Goal: Check status: Check status

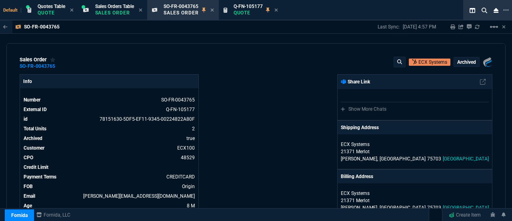
select select "4: SHAD"
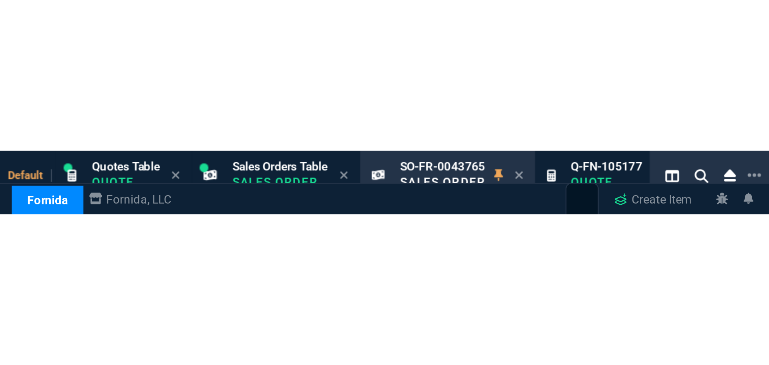
scroll to position [343, 0]
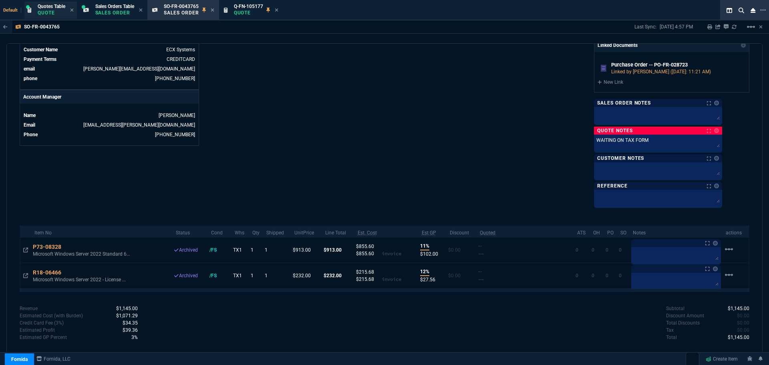
click at [35, 10] on div "Quotes Table Quote" at bounding box center [50, 10] width 52 height 17
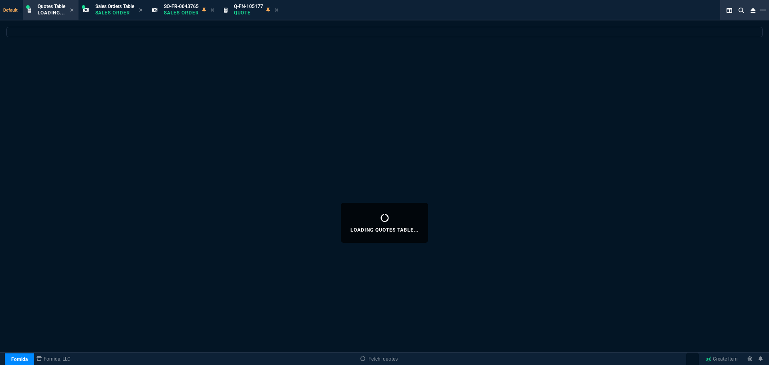
select select
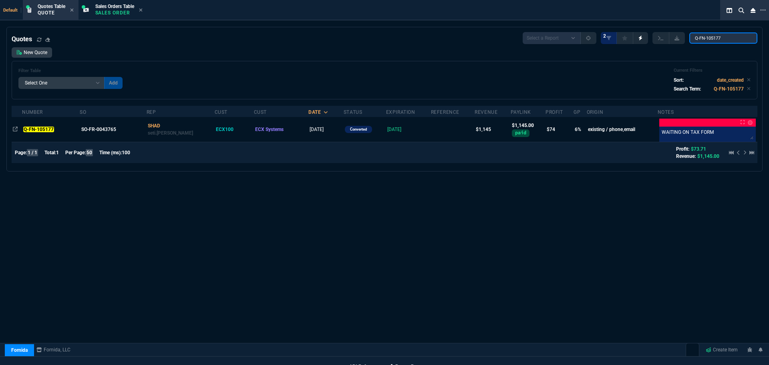
click at [512, 37] on input "Q-FN-105177" at bounding box center [723, 37] width 68 height 11
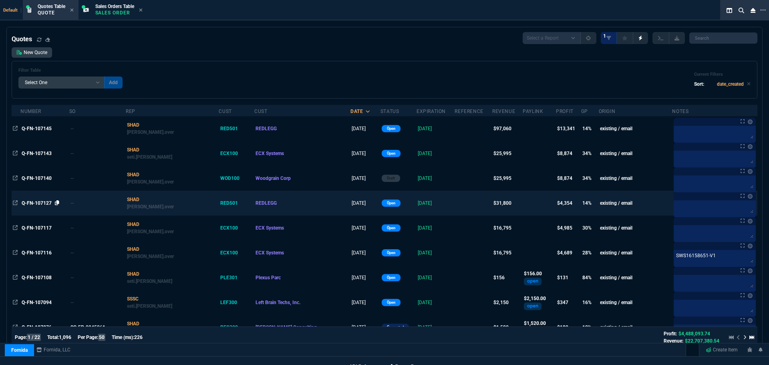
click at [58, 203] on icon at bounding box center [57, 202] width 4 height 5
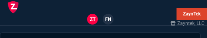
select select
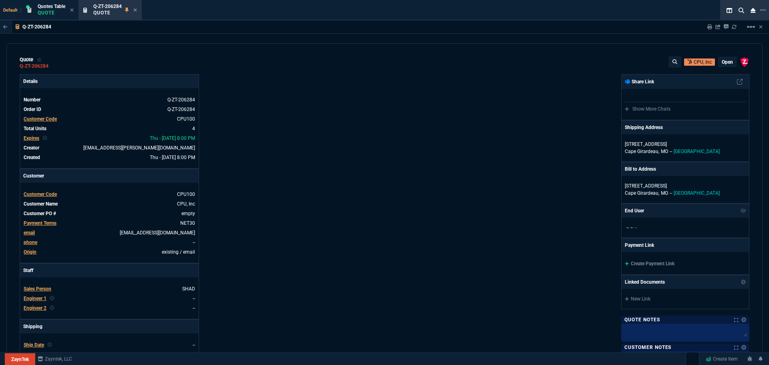
select select "4: SHAD"
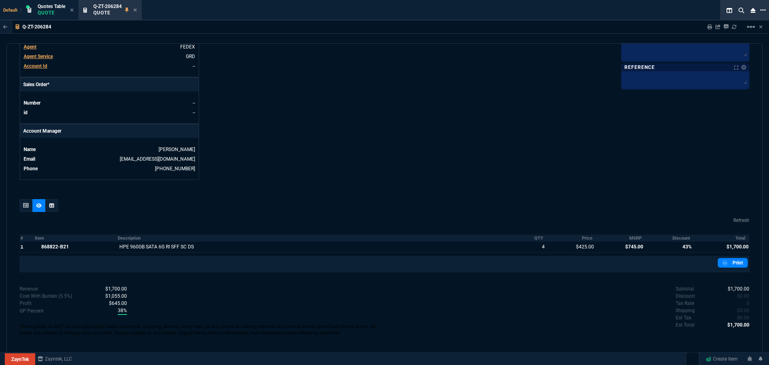
click at [765, 12] on icon at bounding box center [763, 10] width 6 height 6
click at [715, 18] on li "Open New Tab" at bounding box center [722, 19] width 79 height 10
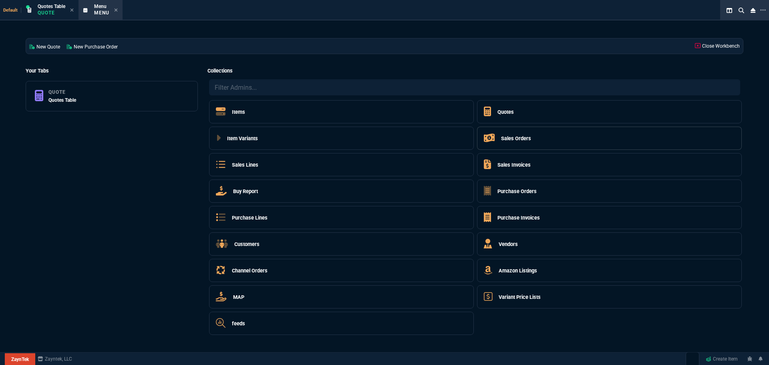
click at [510, 138] on h5 "Sales Orders" at bounding box center [516, 139] width 30 height 8
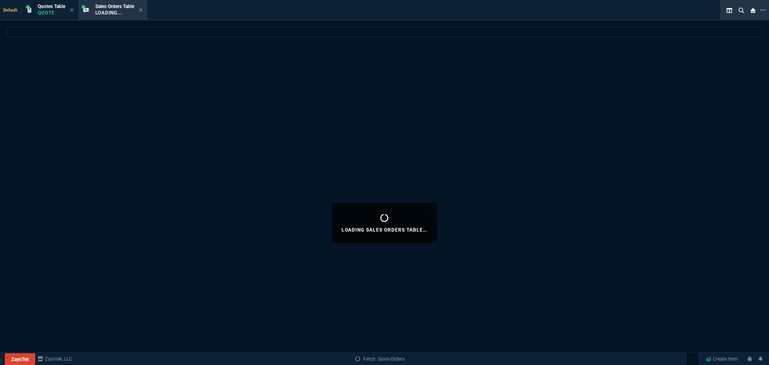
select select
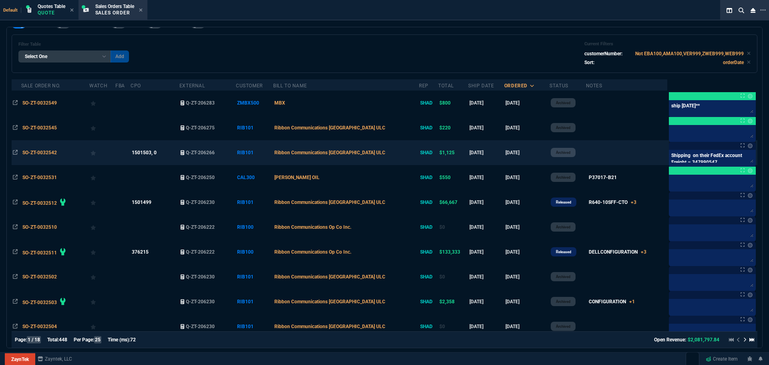
scroll to position [40, 0]
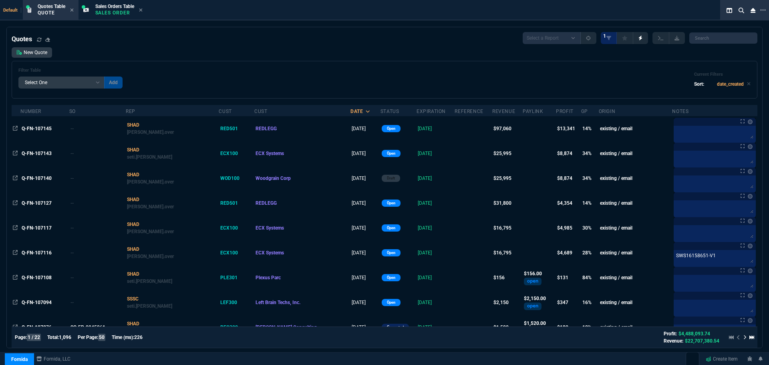
select select "4: SHAD"
select select
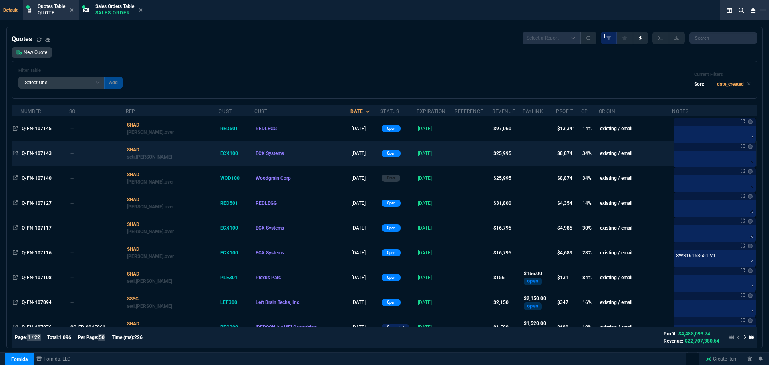
scroll to position [456, 0]
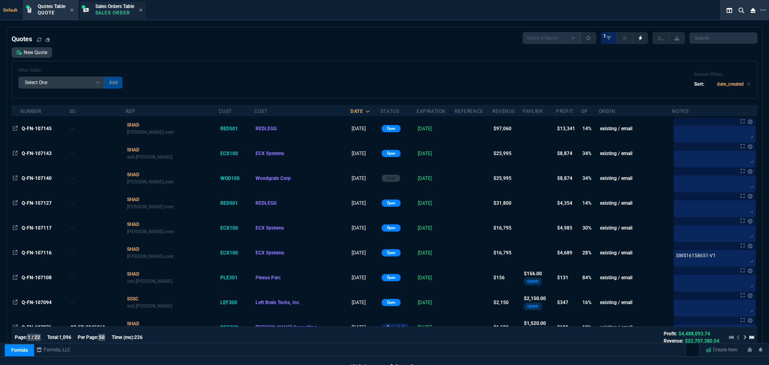
click at [119, 11] on p "Sales Order" at bounding box center [114, 13] width 39 height 6
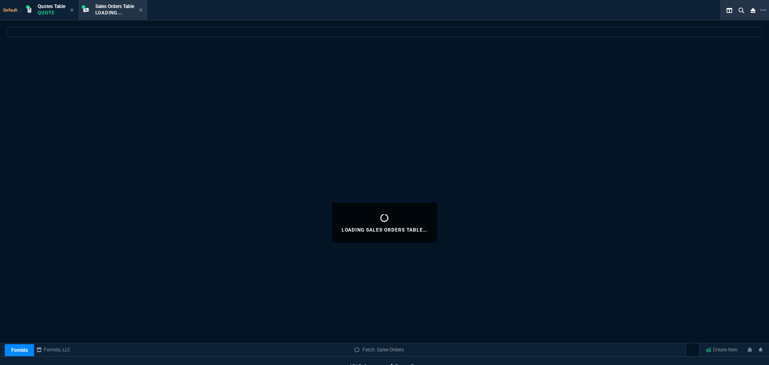
select select
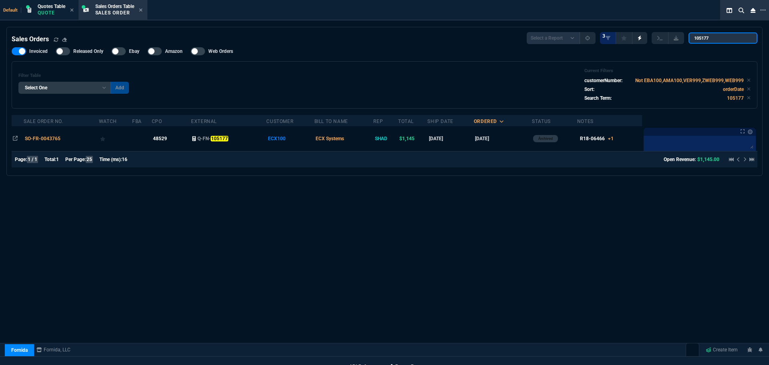
click at [743, 38] on input "105177" at bounding box center [722, 37] width 69 height 11
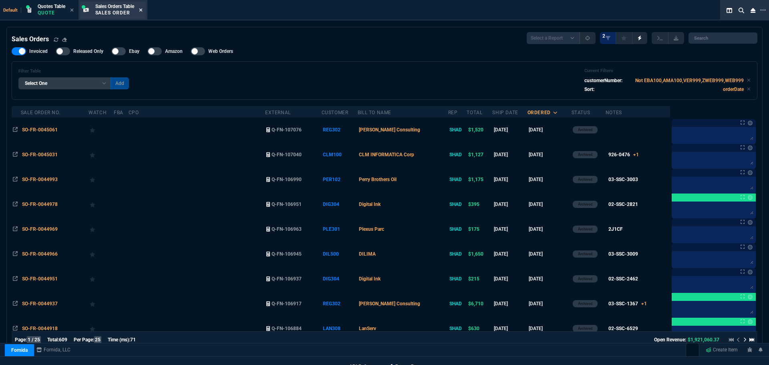
click at [143, 9] on icon at bounding box center [141, 10] width 4 height 5
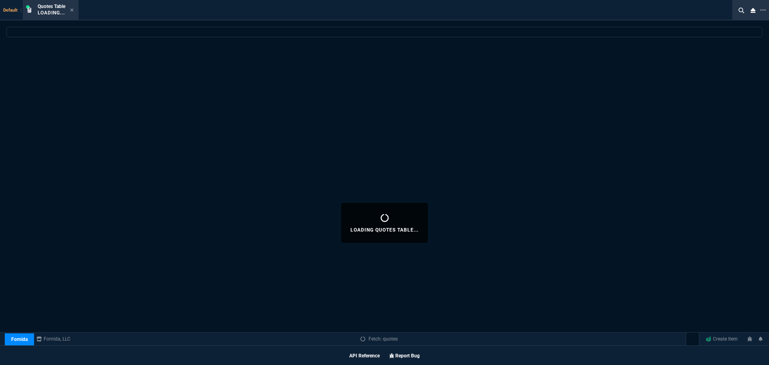
select select
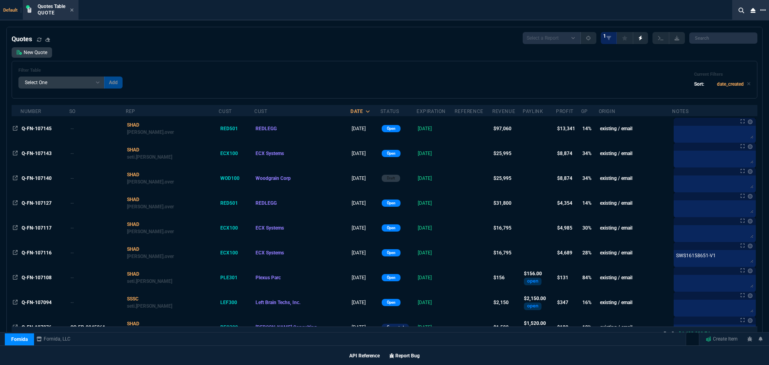
click at [763, 8] on icon at bounding box center [763, 10] width 6 height 6
click at [692, 16] on li "Open New Tab" at bounding box center [721, 15] width 79 height 10
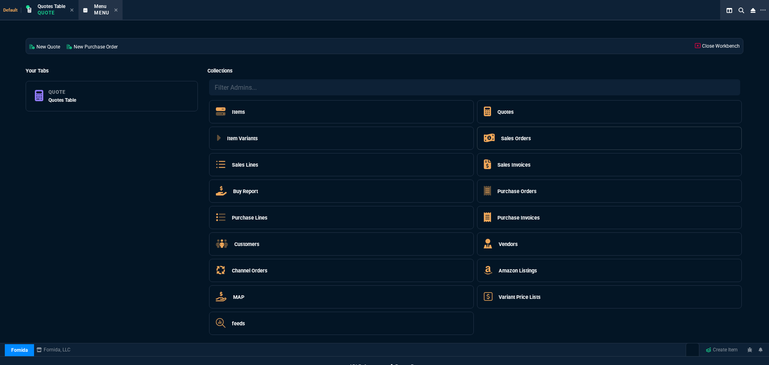
click at [518, 138] on h5 "Sales Orders" at bounding box center [516, 139] width 30 height 8
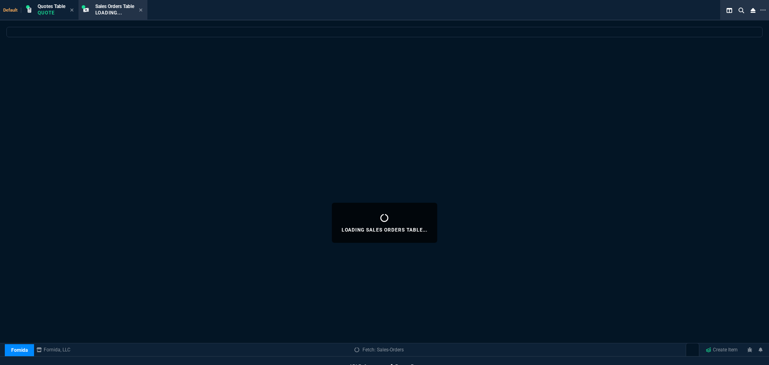
select select
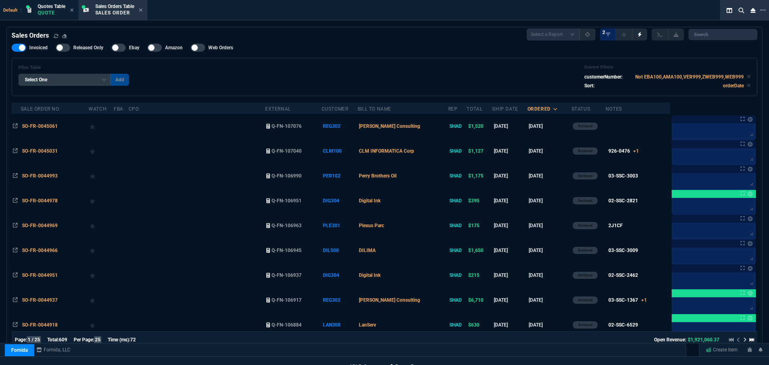
scroll to position [0, 0]
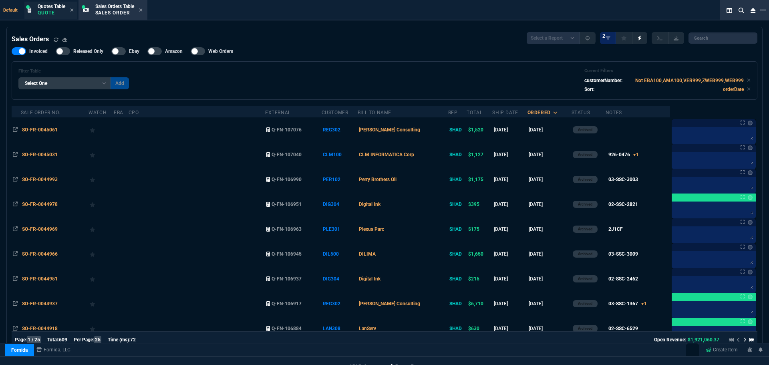
click at [50, 10] on p "Quote" at bounding box center [52, 13] width 28 height 6
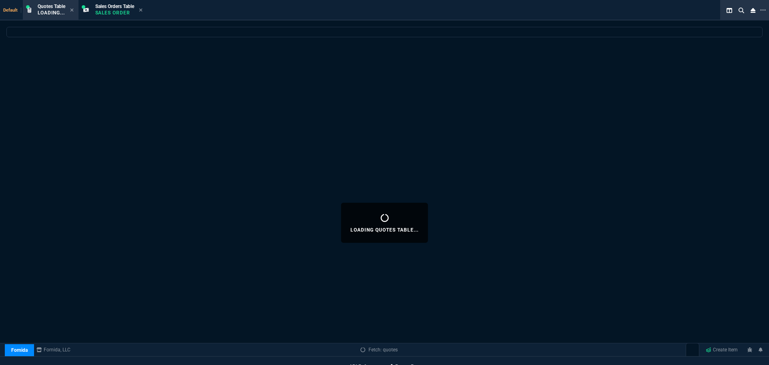
select select
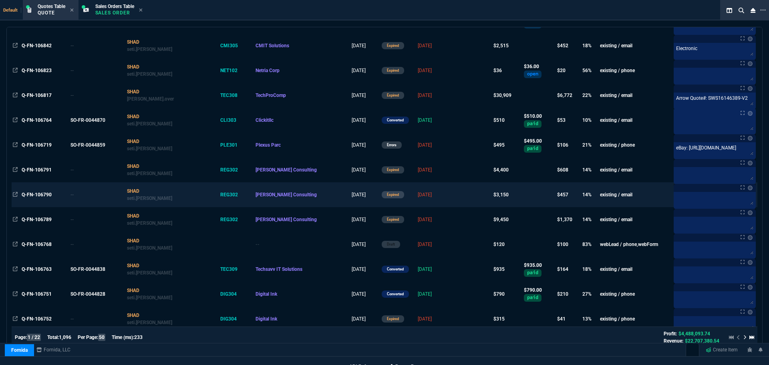
scroll to position [1039, 0]
